Goal: Communication & Community: Answer question/provide support

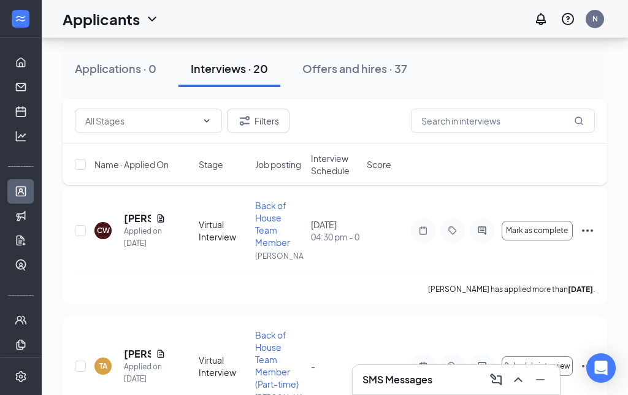
scroll to position [2381, 0]
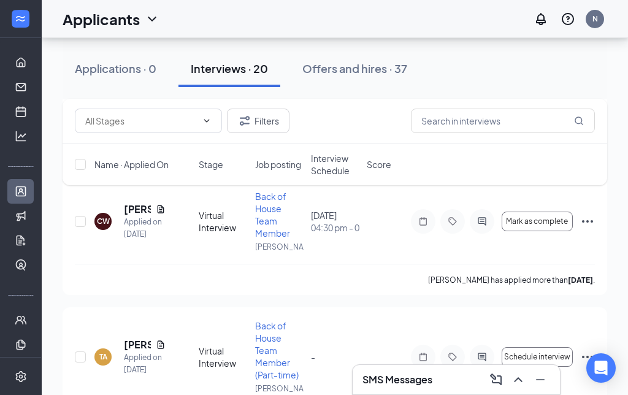
click at [527, 211] on button "Mark as complete" at bounding box center [536, 221] width 71 height 20
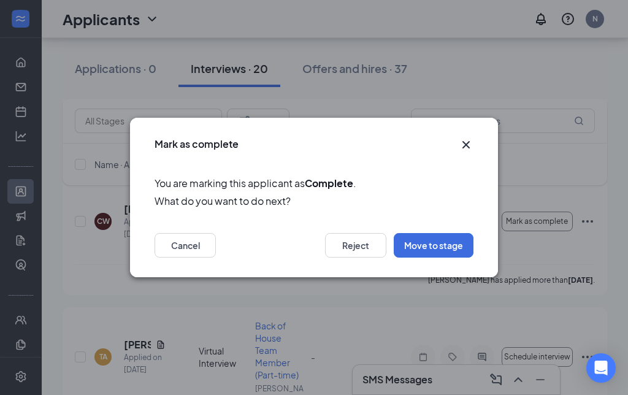
click at [358, 236] on button "Reject" at bounding box center [355, 245] width 61 height 25
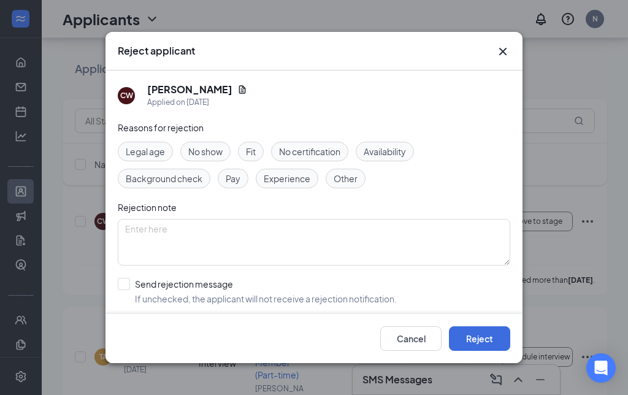
click at [213, 145] on span "No show" at bounding box center [205, 151] width 34 height 13
click at [142, 278] on div "Send rejection message" at bounding box center [266, 284] width 262 height 12
click at [142, 278] on input "Send rejection message If unchecked, the applicant will not receive a rejection…" at bounding box center [257, 291] width 279 height 27
checkbox input "true"
click at [487, 351] on button "Reject" at bounding box center [479, 338] width 61 height 25
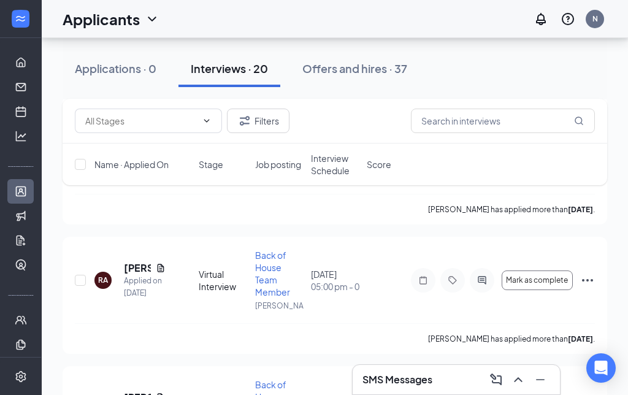
scroll to position [825, 0]
click at [478, 280] on icon "ActiveChat" at bounding box center [482, 280] width 8 height 8
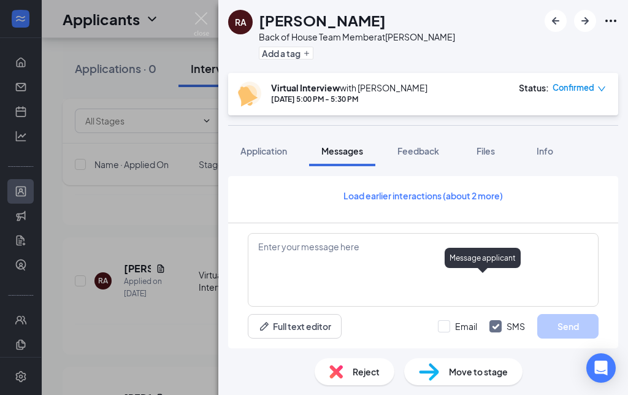
scroll to position [50, 0]
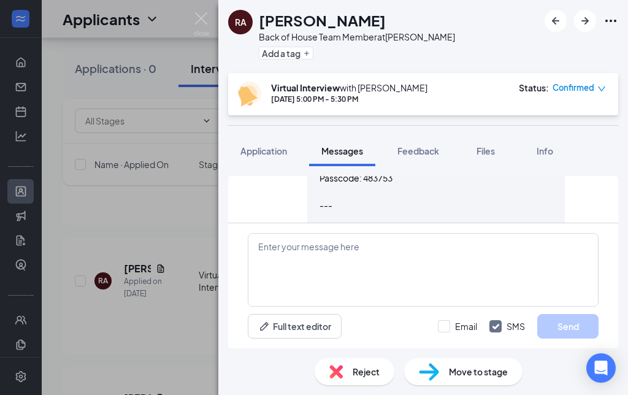
scroll to position [50, 0]
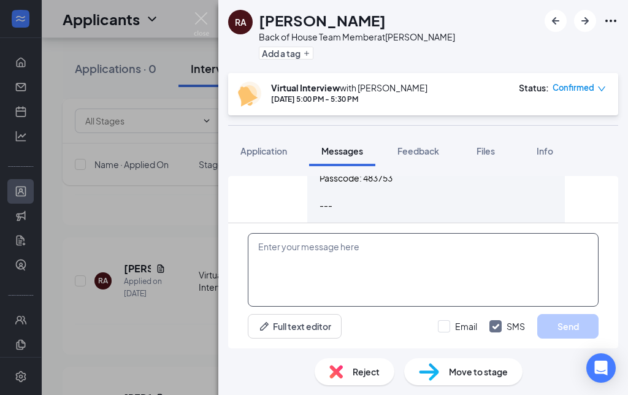
click at [282, 260] on textarea at bounding box center [423, 270] width 351 height 74
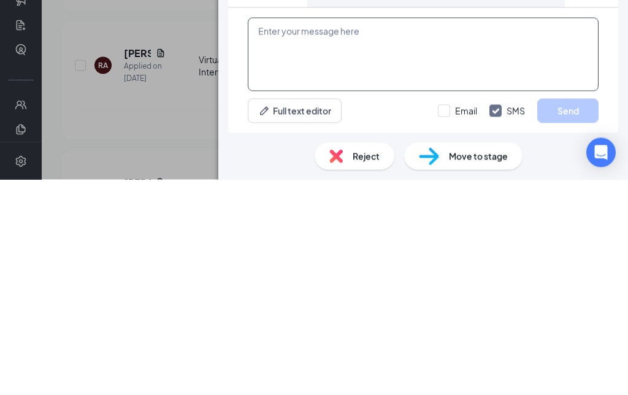
click at [291, 233] on textarea at bounding box center [423, 270] width 351 height 74
paste textarea "[DEMOGRAPHIC_DATA]-fil-A [PERSON_NAME] is inviting you to a scheduled Zoom meet…"
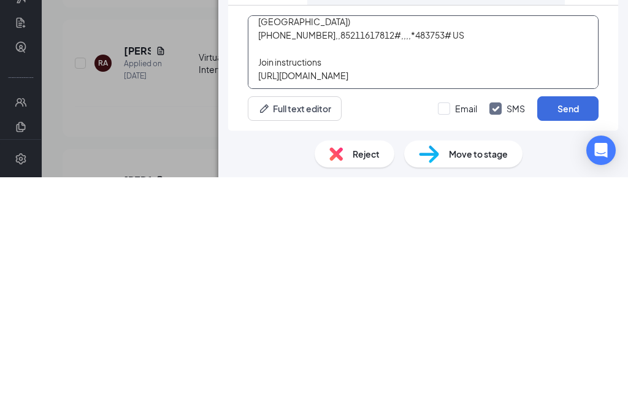
scroll to position [0, 0]
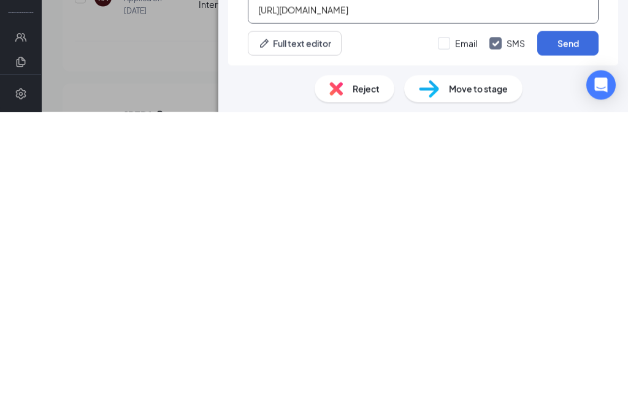
type textarea "[DEMOGRAPHIC_DATA]-fil-A [PERSON_NAME] is inviting you to a scheduled Zoom meet…"
click at [442, 320] on input "Email" at bounding box center [457, 326] width 39 height 12
checkbox input "true"
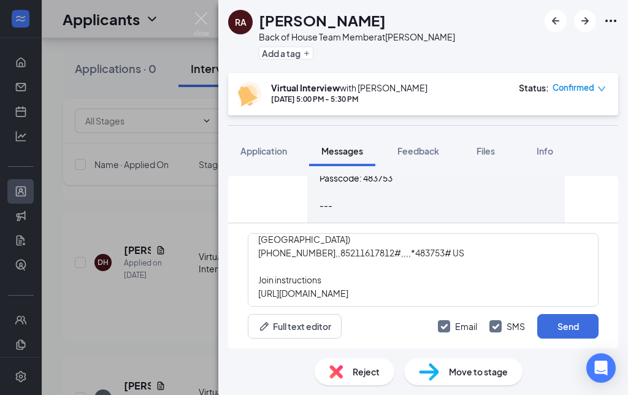
click at [569, 338] on button "Send" at bounding box center [567, 326] width 61 height 25
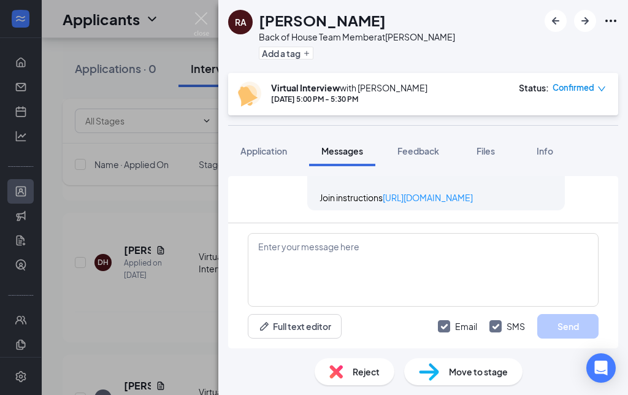
scroll to position [1608, 0]
click at [199, 18] on img at bounding box center [201, 24] width 15 height 24
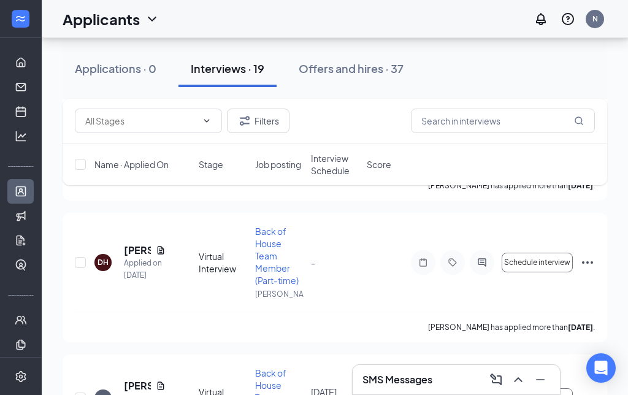
click at [207, 15] on div "Applicants N" at bounding box center [335, 19] width 586 height 38
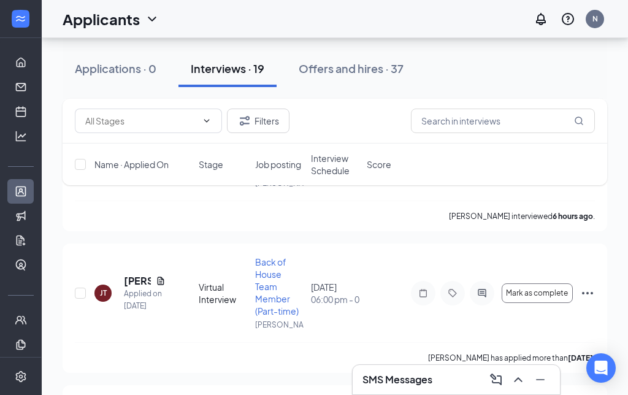
scroll to position [546, 0]
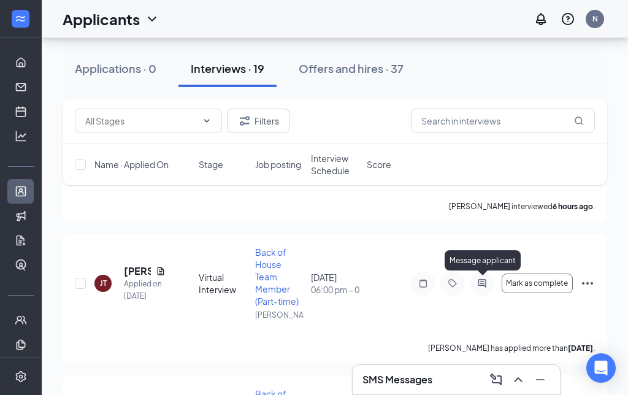
click at [484, 273] on div "Message applicant" at bounding box center [482, 262] width 76 height 25
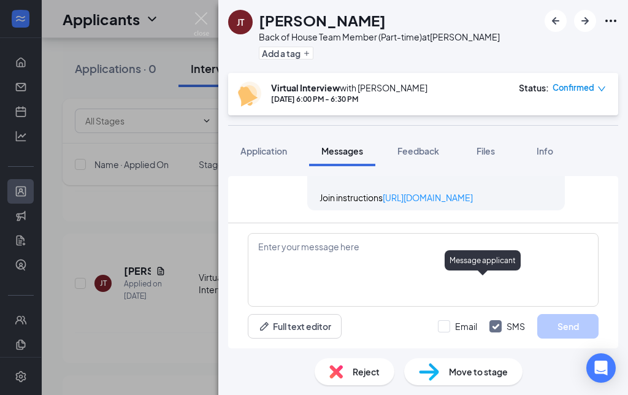
scroll to position [2581, 0]
click at [206, 18] on img at bounding box center [201, 24] width 15 height 24
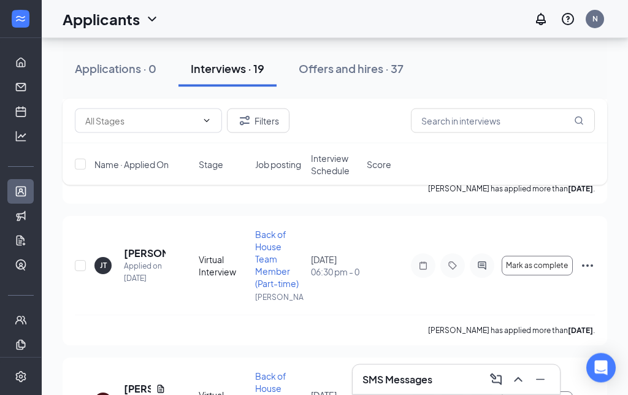
scroll to position [706, 0]
click at [482, 263] on icon "ActiveChat" at bounding box center [482, 265] width 8 height 8
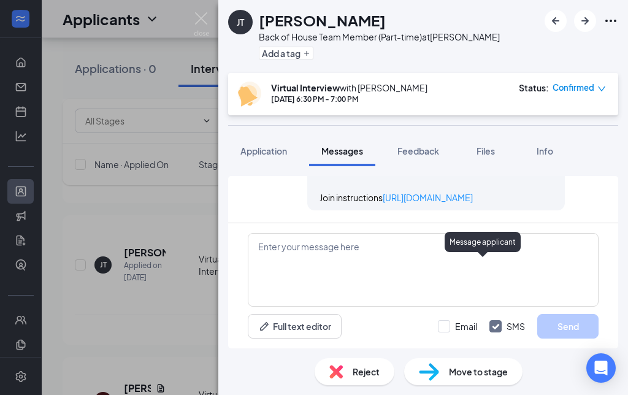
scroll to position [1894, 0]
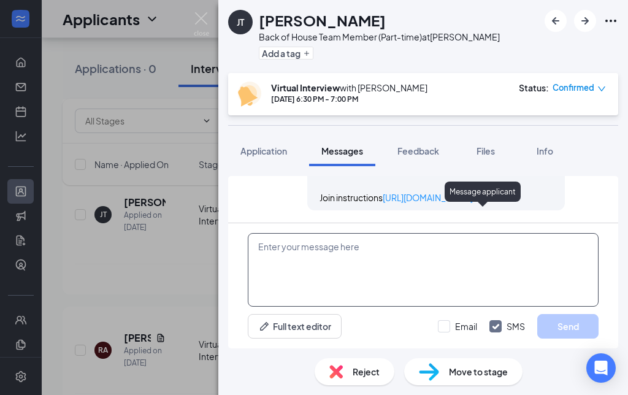
click at [296, 306] on textarea at bounding box center [423, 270] width 351 height 74
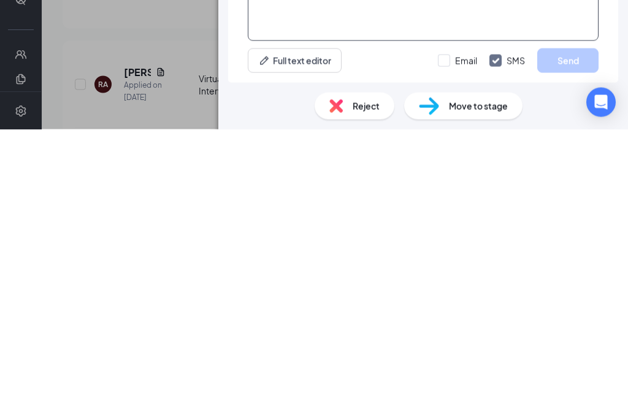
click at [287, 233] on textarea at bounding box center [423, 270] width 351 height 74
paste textarea "Chick-fil-A Wendover is inviting you to a scheduled Zoom meeting. Topic: Janiya…"
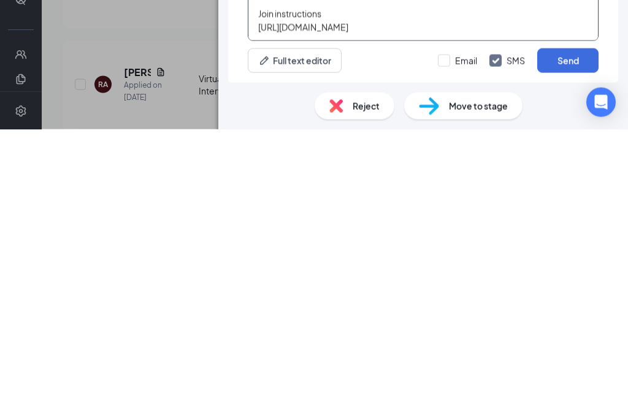
scroll to position [50, 0]
type textarea "Chick-fil-A Wendover is inviting you to a scheduled Zoom meeting. Topic: Janiya…"
click at [439, 320] on input "Email" at bounding box center [457, 326] width 39 height 12
checkbox input "true"
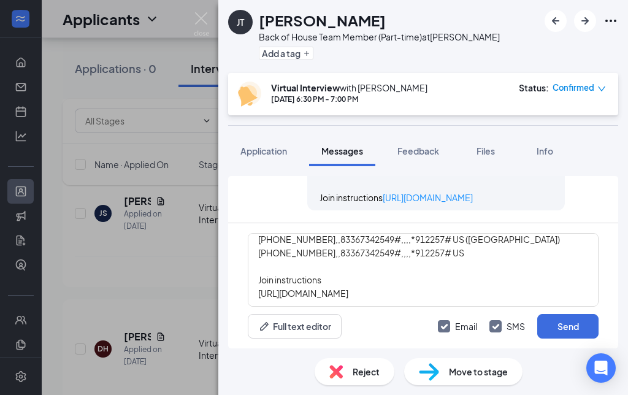
scroll to position [49, 0]
click at [571, 317] on button "Send" at bounding box center [567, 326] width 61 height 25
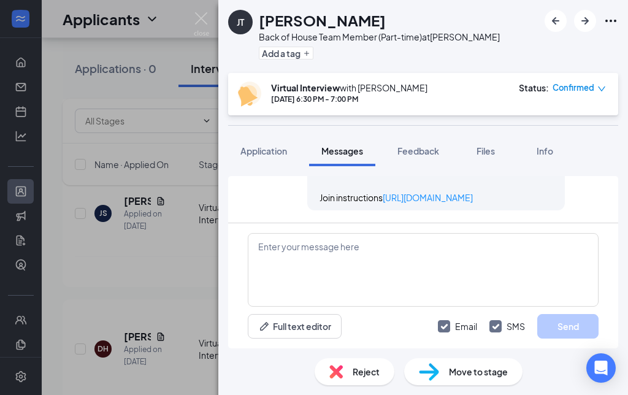
scroll to position [2674, 0]
